Goal: Information Seeking & Learning: Learn about a topic

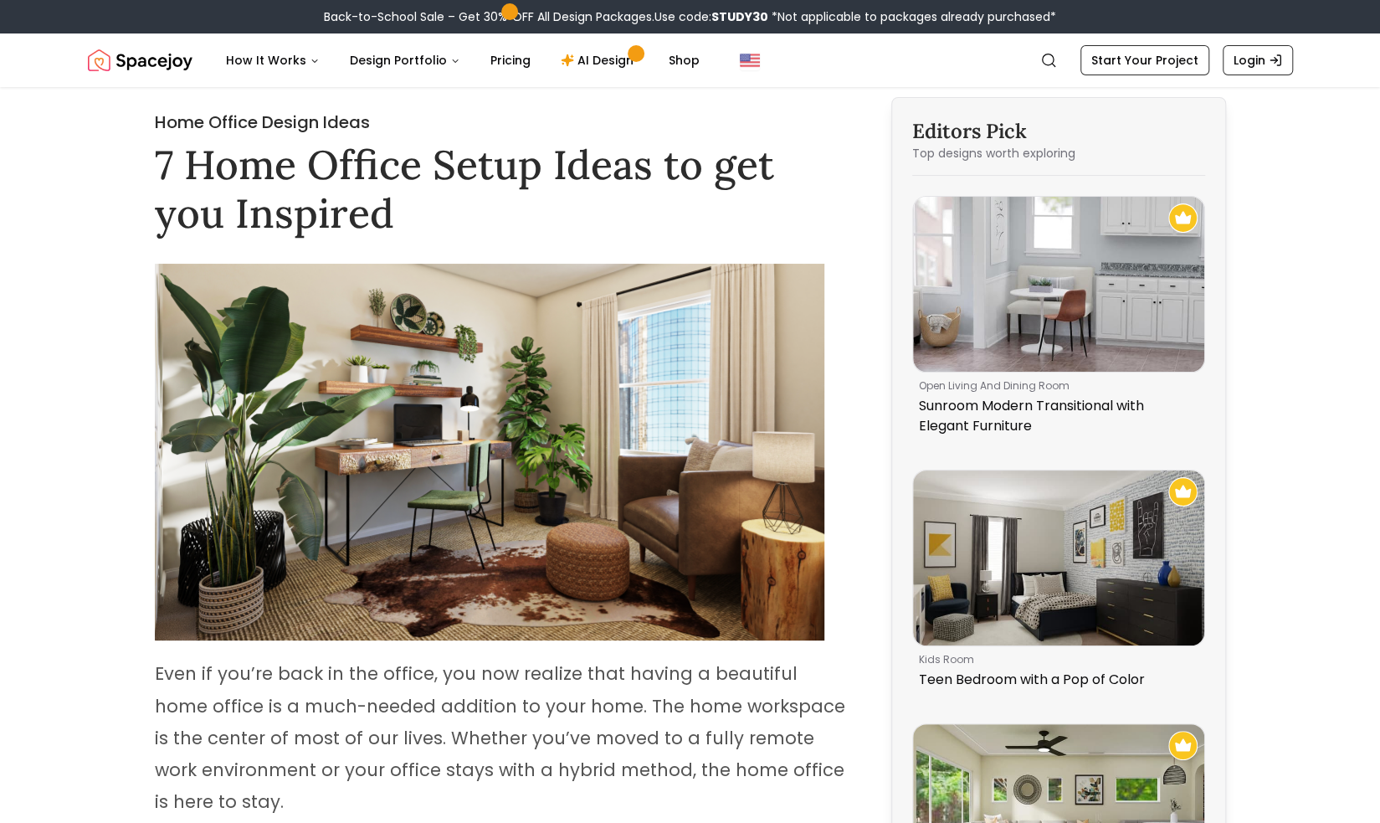
click at [530, 481] on img at bounding box center [490, 452] width 670 height 377
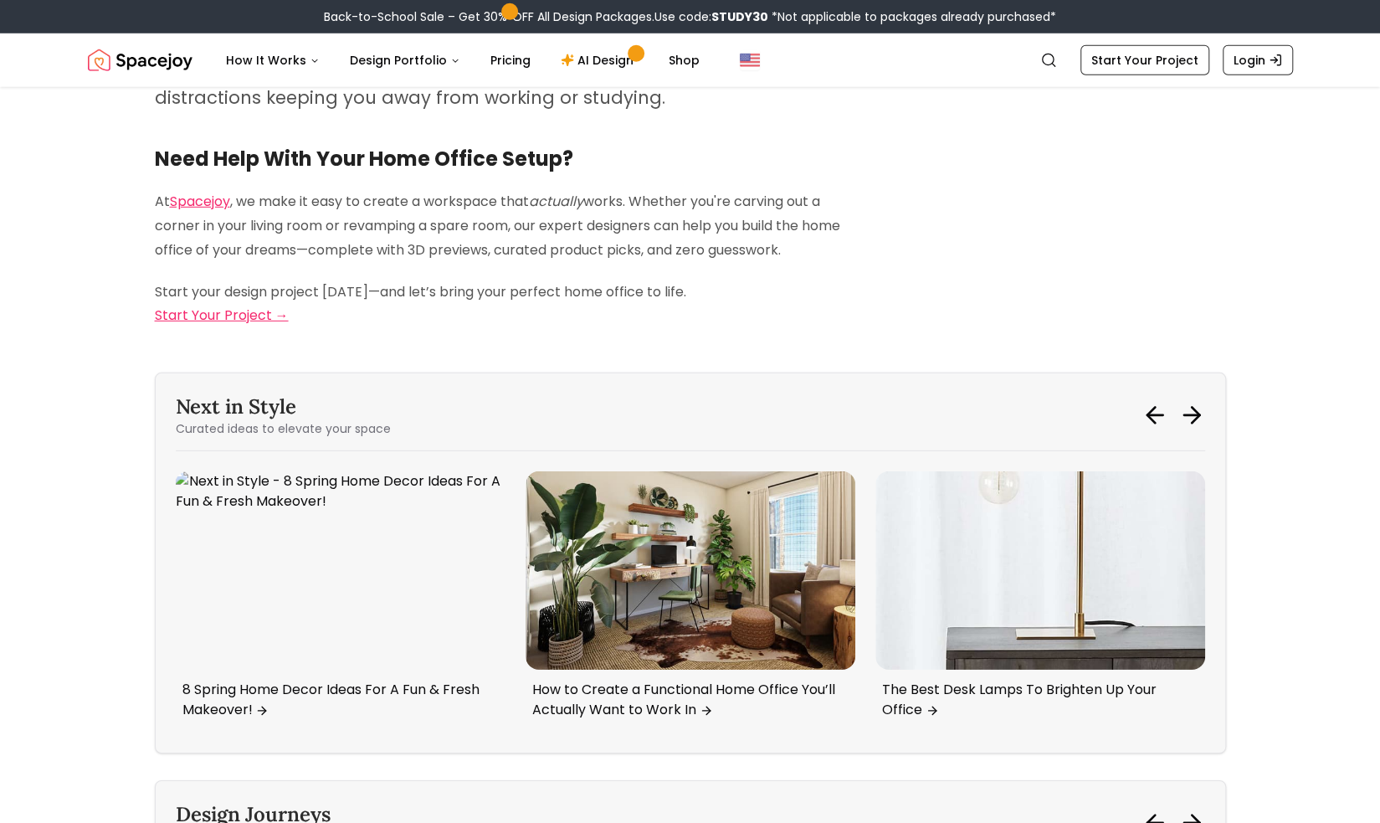
scroll to position [7030, 0]
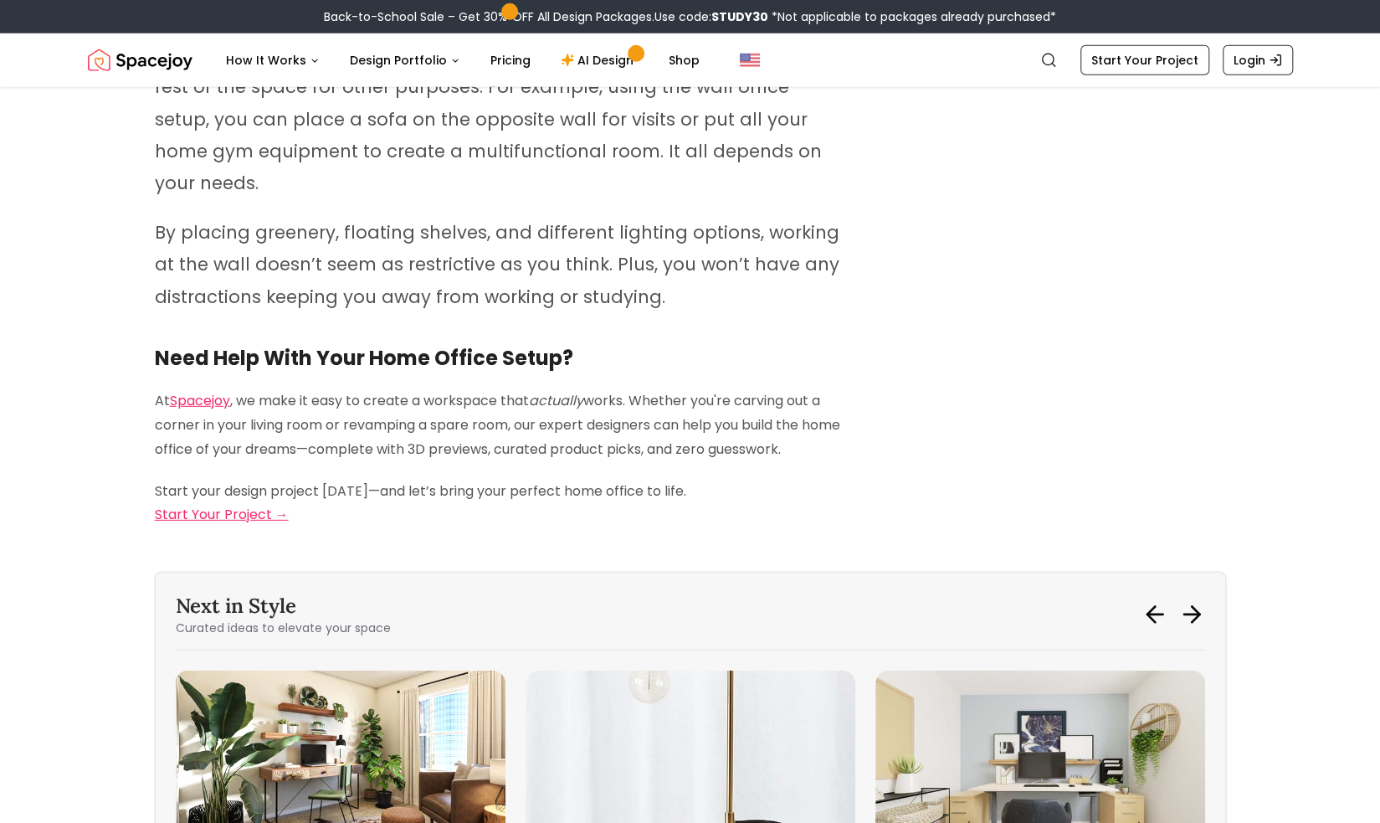
click at [505, 705] on img "1 / 6" at bounding box center [340, 769] width 330 height 198
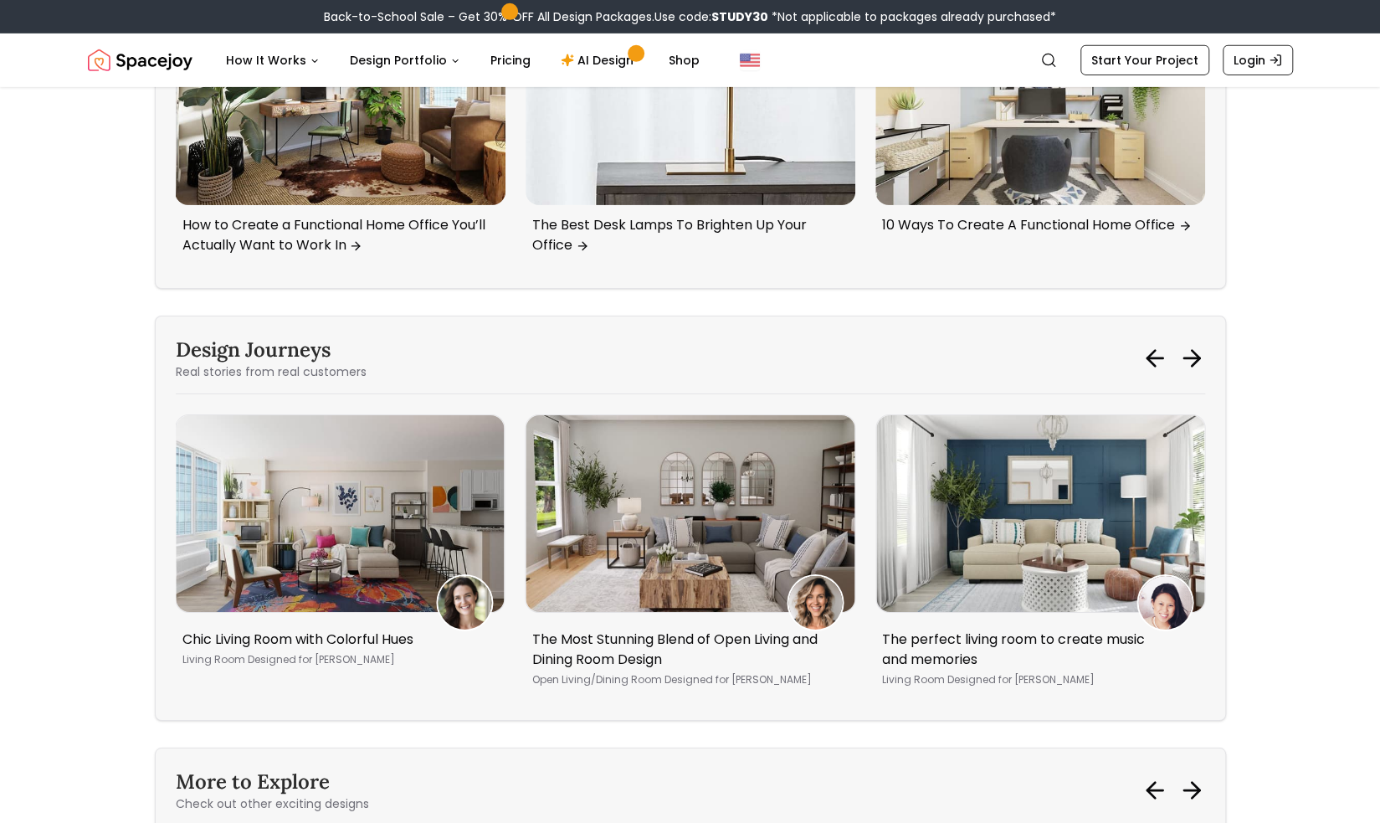
scroll to position [7532, 0]
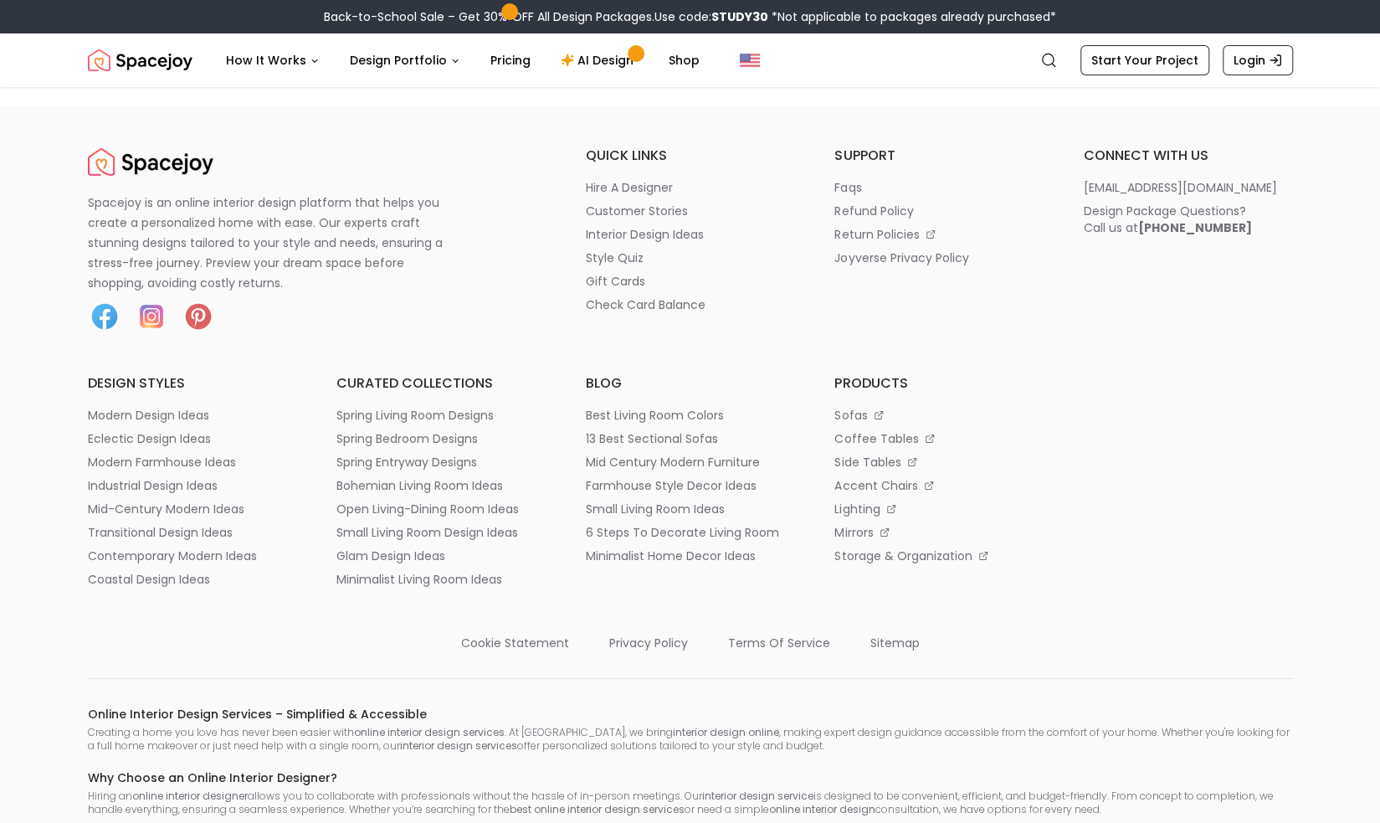
scroll to position [8202, 0]
